Goal: Check status

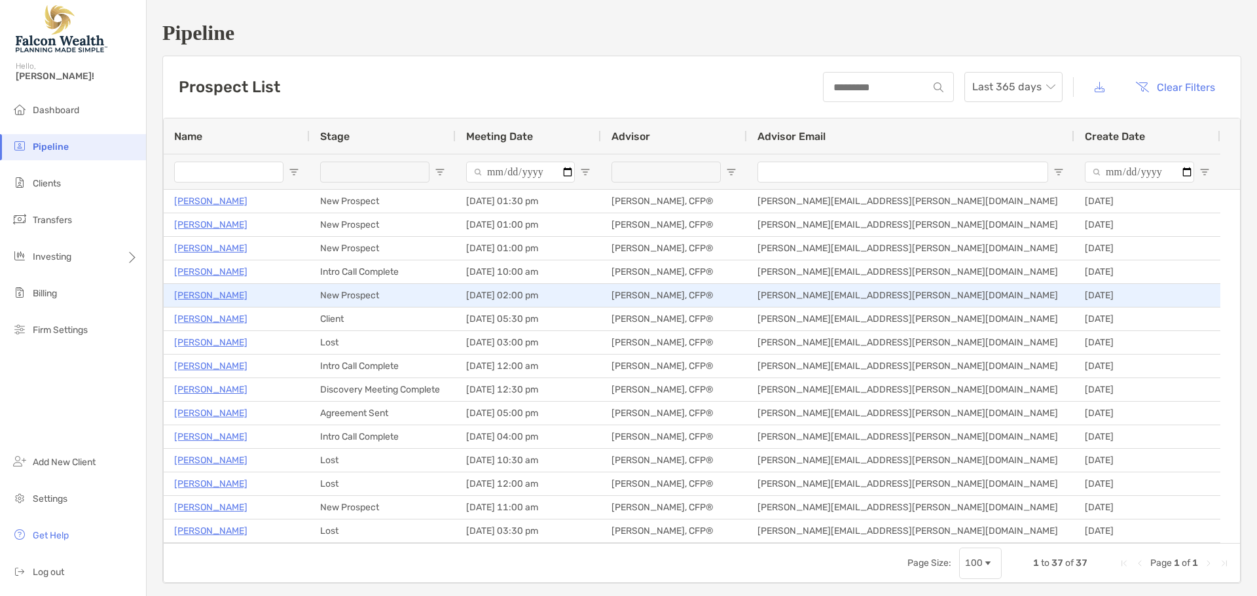
drag, startPoint x: 207, startPoint y: 290, endPoint x: 519, endPoint y: 295, distance: 312.3
click at [207, 290] on p "[PERSON_NAME]" at bounding box center [210, 295] width 73 height 16
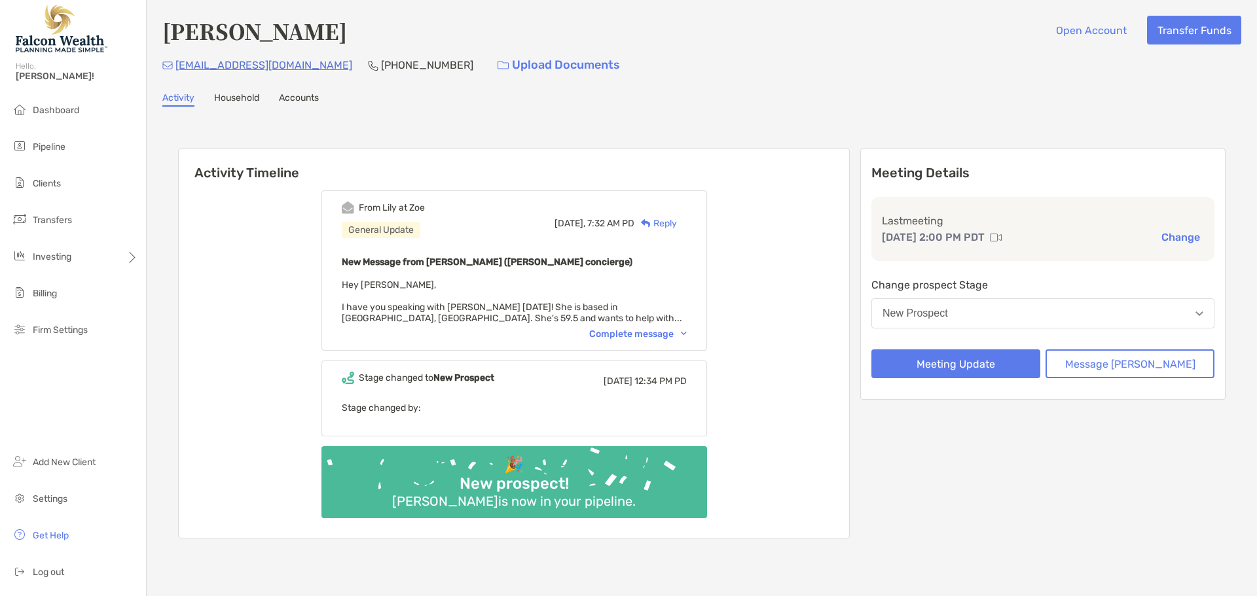
drag, startPoint x: 633, startPoint y: 333, endPoint x: 733, endPoint y: 333, distance: 100.2
click at [633, 333] on div "Complete message" at bounding box center [638, 334] width 98 height 11
